Goal: Task Accomplishment & Management: Complete application form

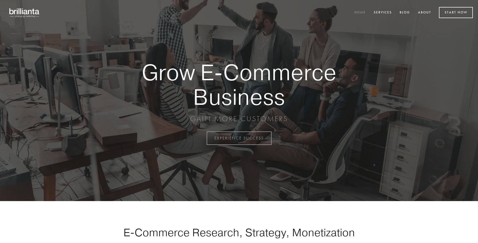
scroll to position [1355, 0]
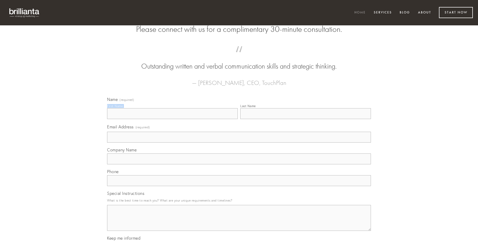
type input "[PERSON_NAME]"
click at [305, 119] on input "Last Name" at bounding box center [305, 113] width 131 height 11
type input "[PERSON_NAME]"
click at [239, 142] on input "Email Address (required)" at bounding box center [239, 137] width 264 height 11
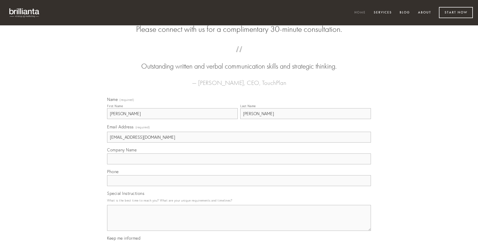
type input "[EMAIL_ADDRESS][DOMAIN_NAME]"
click at [239, 164] on input "Company Name" at bounding box center [239, 158] width 264 height 11
type input "harum"
click at [239, 186] on input "text" at bounding box center [239, 180] width 264 height 11
click at [239, 222] on textarea "Special Instructions" at bounding box center [239, 218] width 264 height 26
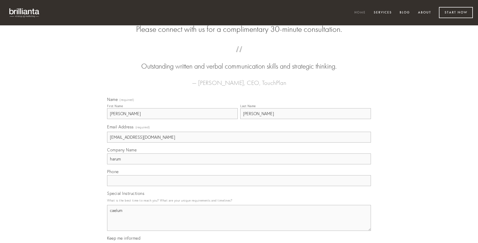
type textarea "caelum"
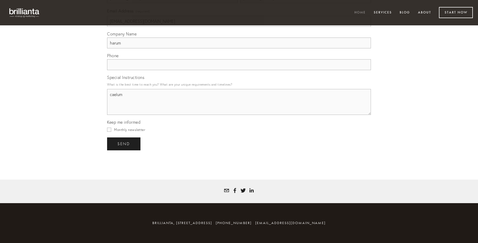
click at [124, 144] on span "send" at bounding box center [123, 143] width 13 height 5
